Goal: Information Seeking & Learning: Find specific page/section

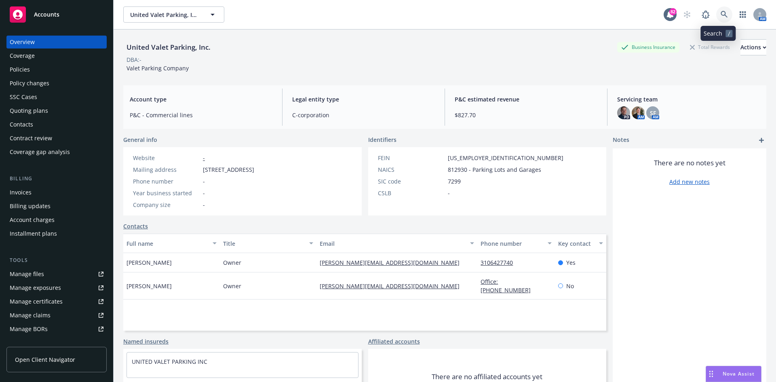
click at [721, 15] on icon at bounding box center [724, 14] width 7 height 7
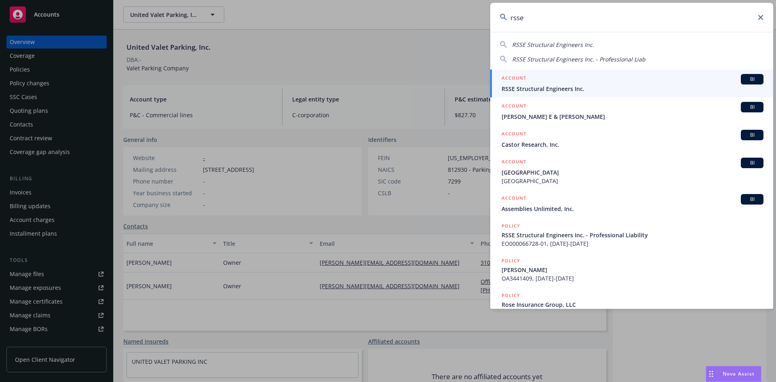
type input "rsse"
click at [515, 76] on h5 "ACCOUNT" at bounding box center [514, 79] width 25 height 10
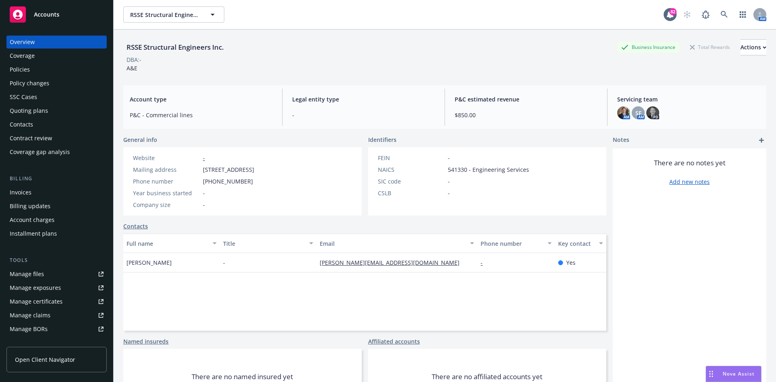
click at [43, 109] on div "Quoting plans" at bounding box center [29, 110] width 38 height 13
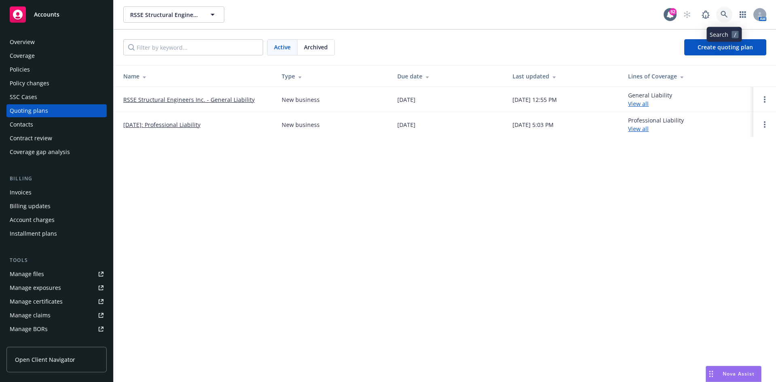
click at [729, 11] on link at bounding box center [724, 14] width 16 height 16
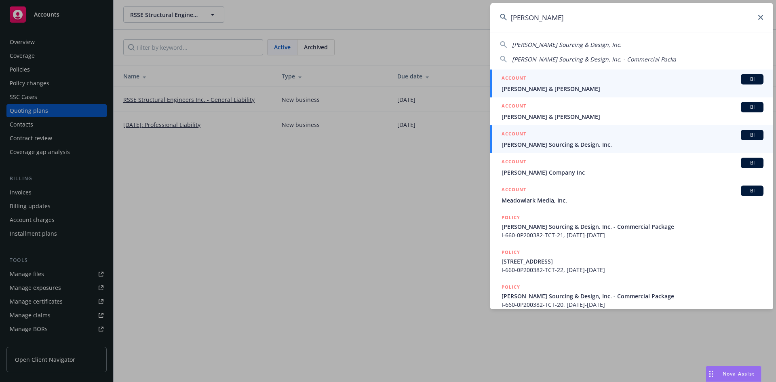
type input "[PERSON_NAME]"
click at [520, 133] on h5 "ACCOUNT" at bounding box center [514, 135] width 25 height 10
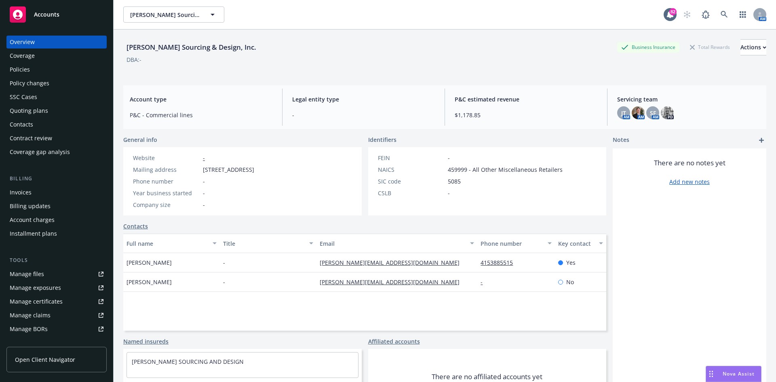
click at [45, 71] on div "Policies" at bounding box center [57, 69] width 94 height 13
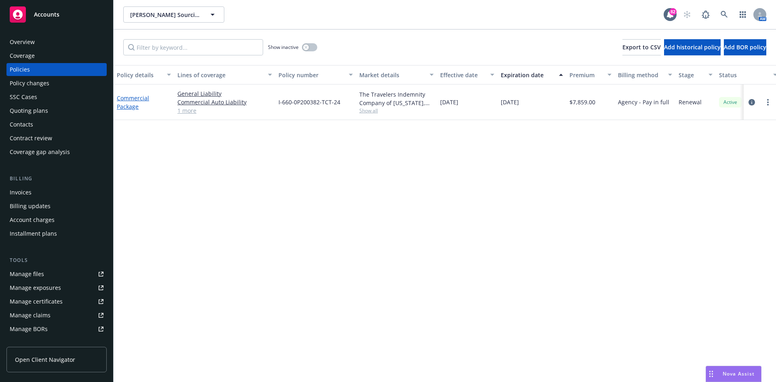
click at [137, 98] on link "Commercial Package" at bounding box center [133, 102] width 32 height 16
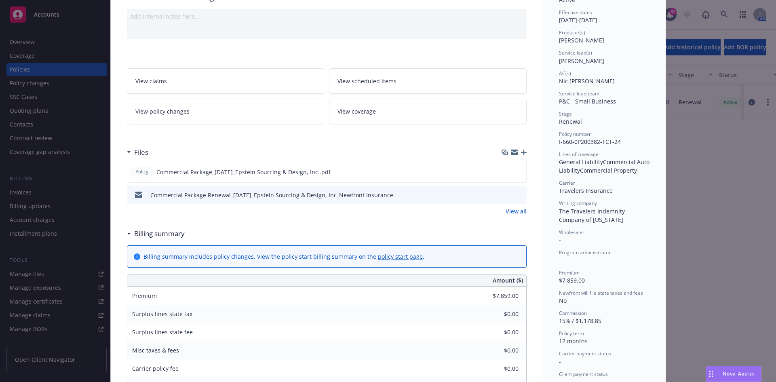
scroll to position [81, 0]
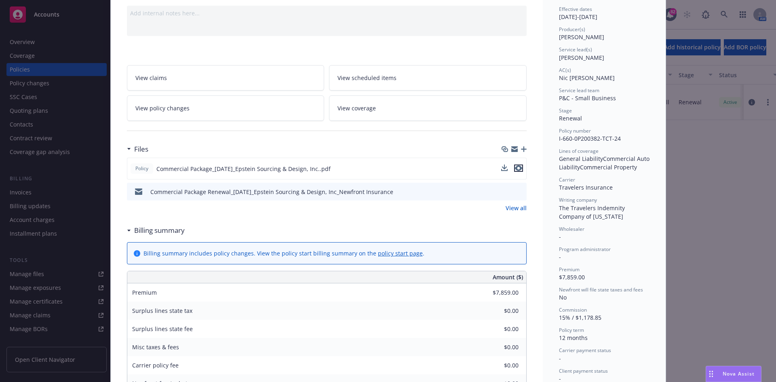
click at [516, 167] on icon "preview file" at bounding box center [518, 168] width 7 height 6
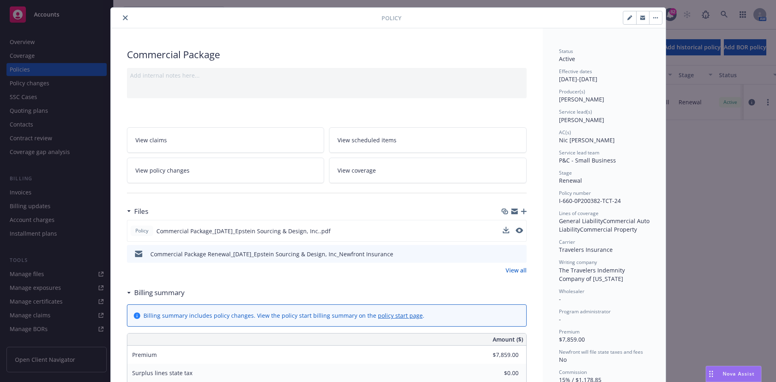
scroll to position [0, 0]
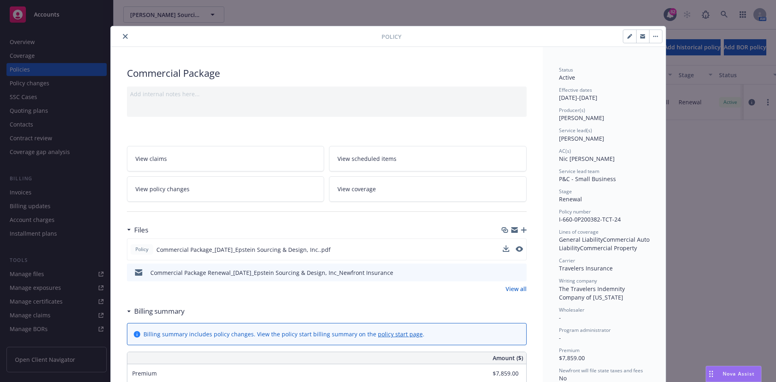
click at [123, 34] on icon "close" at bounding box center [125, 36] width 5 height 5
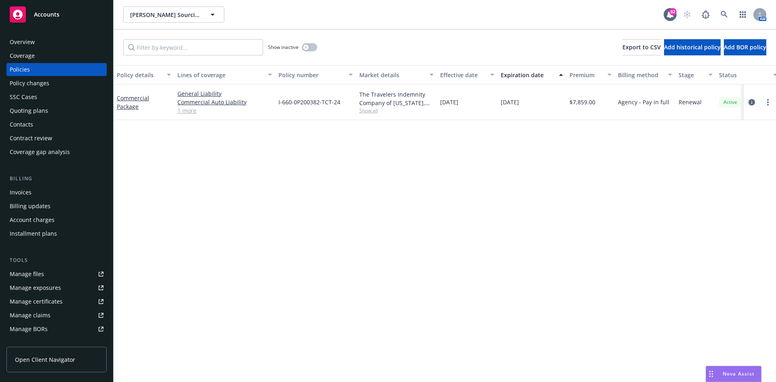
click at [53, 43] on div "Overview" at bounding box center [57, 42] width 94 height 13
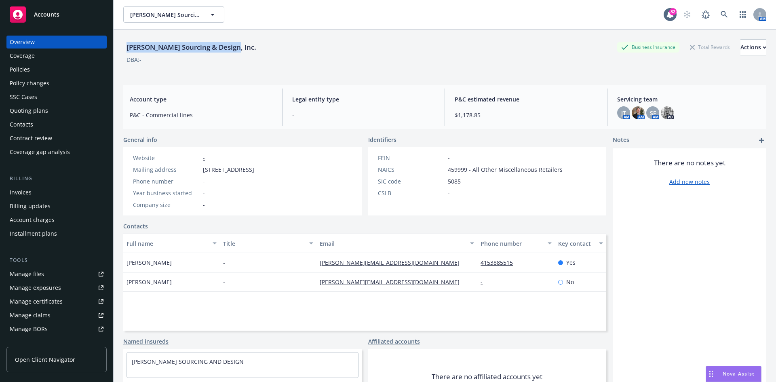
drag, startPoint x: 241, startPoint y: 48, endPoint x: 124, endPoint y: 50, distance: 117.7
click at [123, 50] on div "[PERSON_NAME] Sourcing & Design, Inc. Business Insurance Total Rewards Actions …" at bounding box center [445, 221] width 663 height 382
copy div "[PERSON_NAME] Sourcing & Design, Inc."
click at [721, 12] on icon at bounding box center [724, 14] width 7 height 7
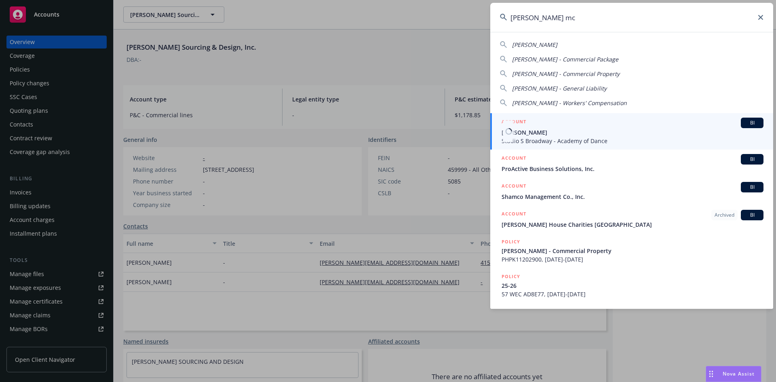
type input "[PERSON_NAME] mc"
click at [522, 120] on h5 "ACCOUNT" at bounding box center [514, 123] width 25 height 10
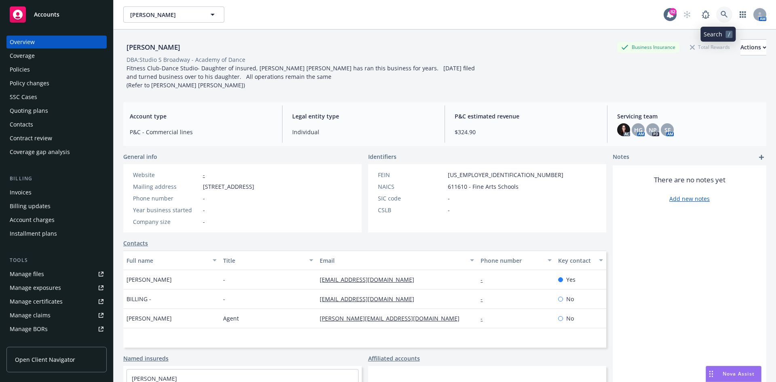
click at [721, 13] on icon at bounding box center [724, 14] width 7 height 7
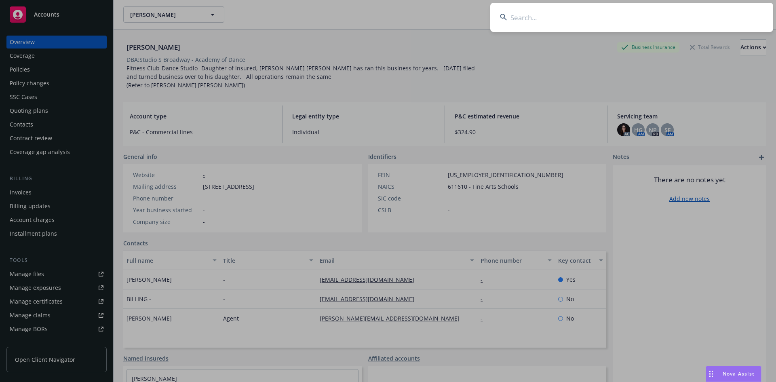
drag, startPoint x: 489, startPoint y: 61, endPoint x: 527, endPoint y: 70, distance: 39.5
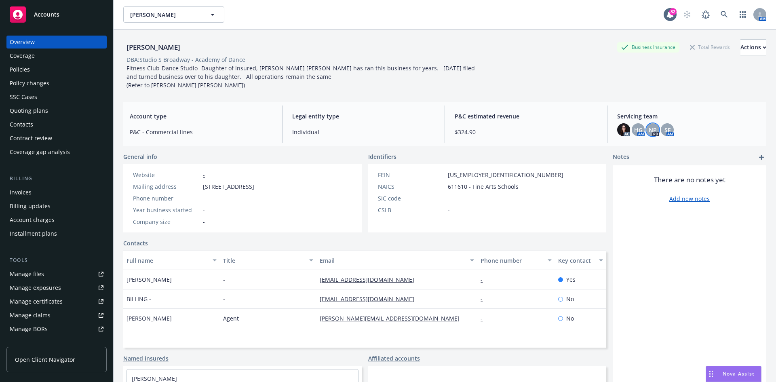
click at [650, 130] on span "NP" at bounding box center [653, 130] width 8 height 8
click at [642, 149] on icon "close" at bounding box center [643, 151] width 5 height 5
